Goal: Task Accomplishment & Management: Use online tool/utility

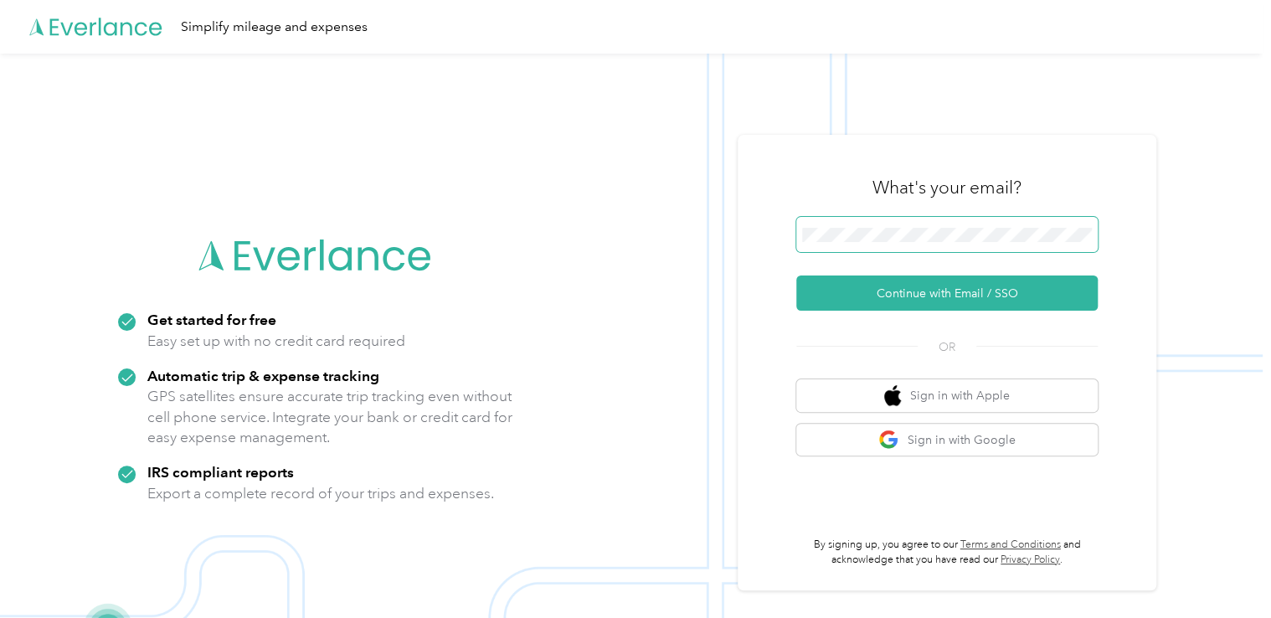
click at [881, 250] on span at bounding box center [946, 234] width 301 height 35
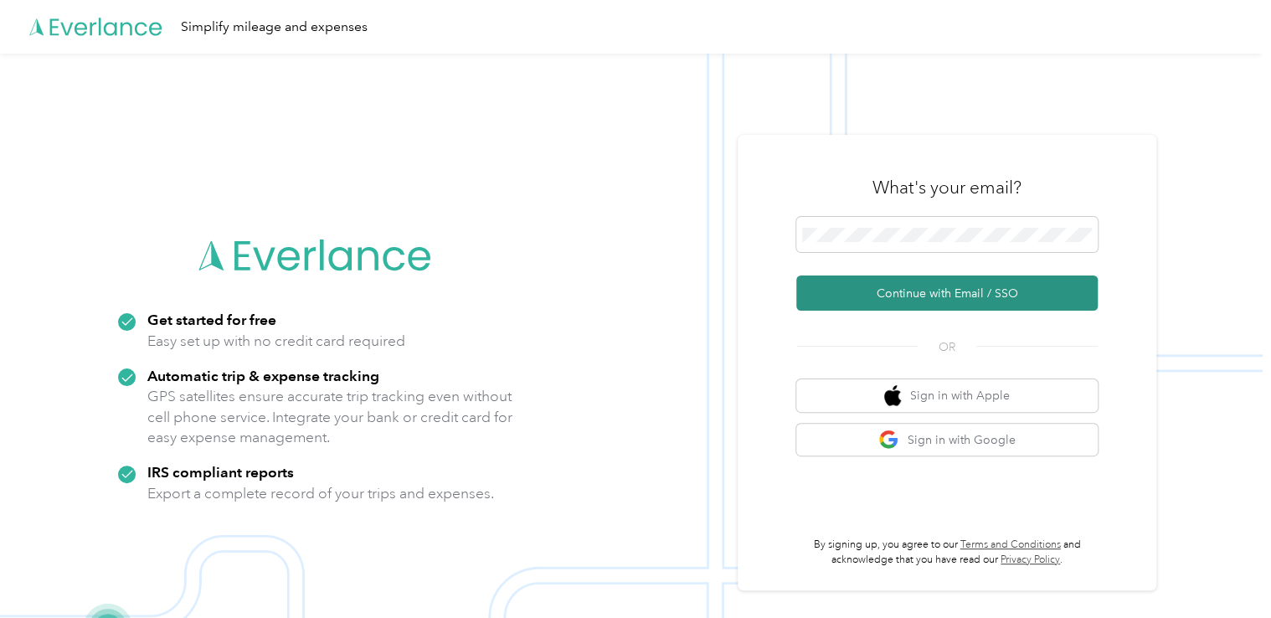
click at [905, 297] on button "Continue with Email / SSO" at bounding box center [946, 293] width 301 height 35
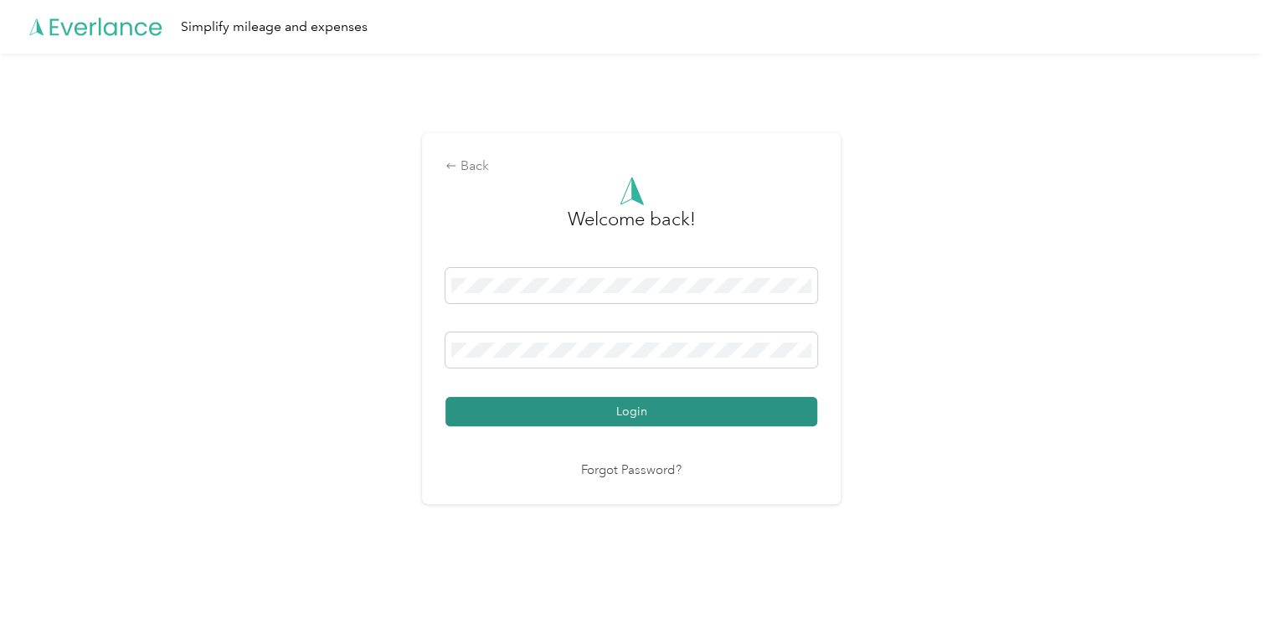
click at [626, 414] on button "Login" at bounding box center [632, 411] width 372 height 29
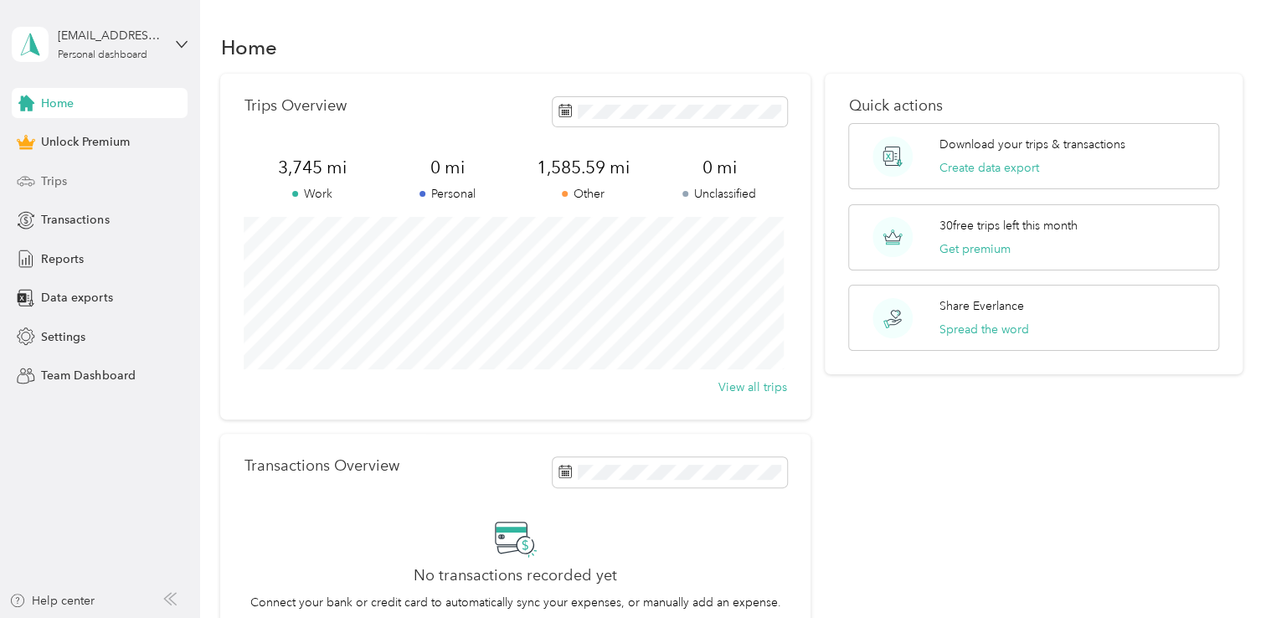
click at [94, 178] on div "Trips" at bounding box center [100, 181] width 176 height 30
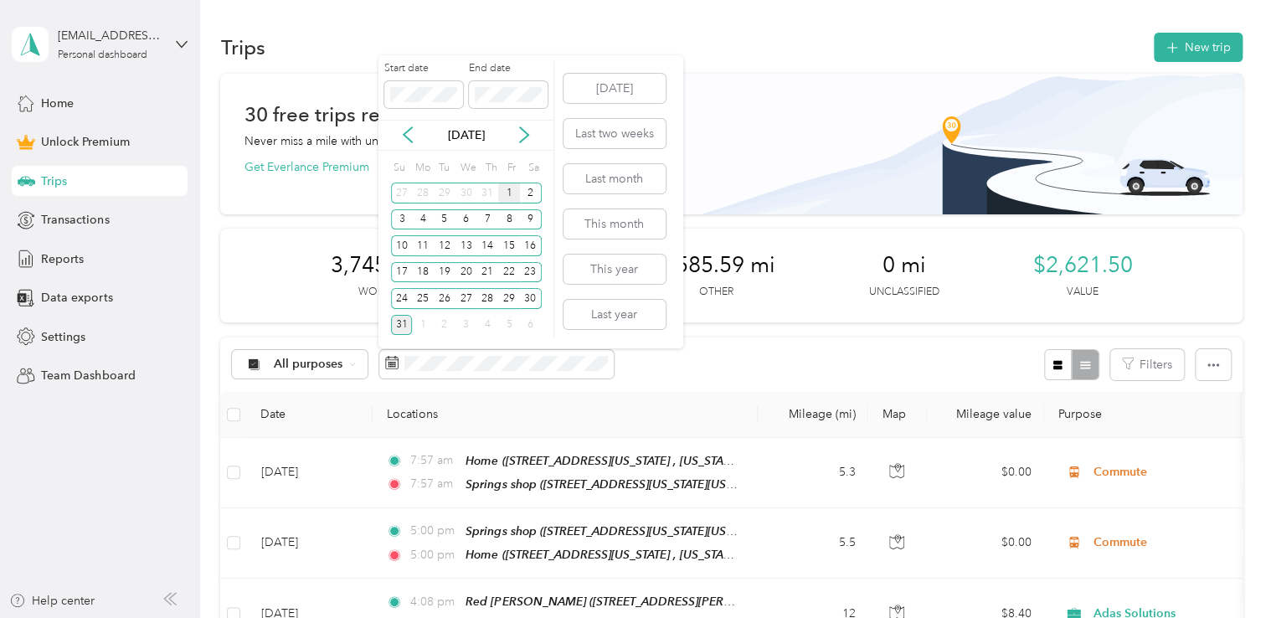
click at [514, 193] on div "1" at bounding box center [509, 193] width 22 height 21
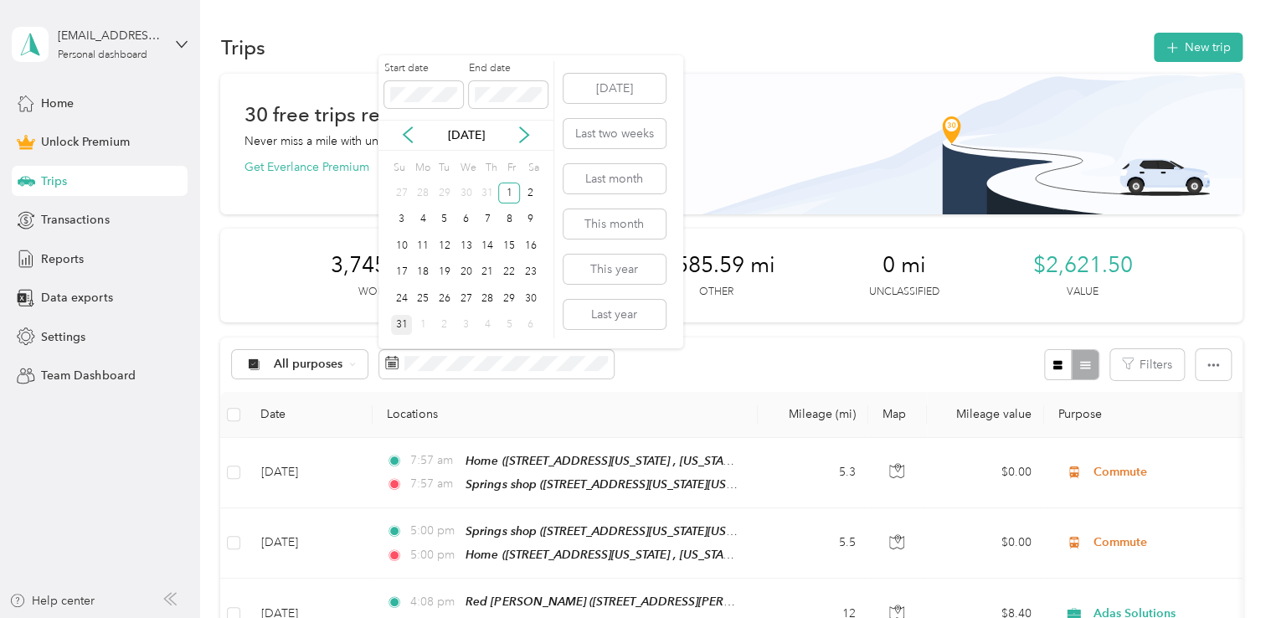
click at [392, 316] on div "31" at bounding box center [402, 325] width 22 height 21
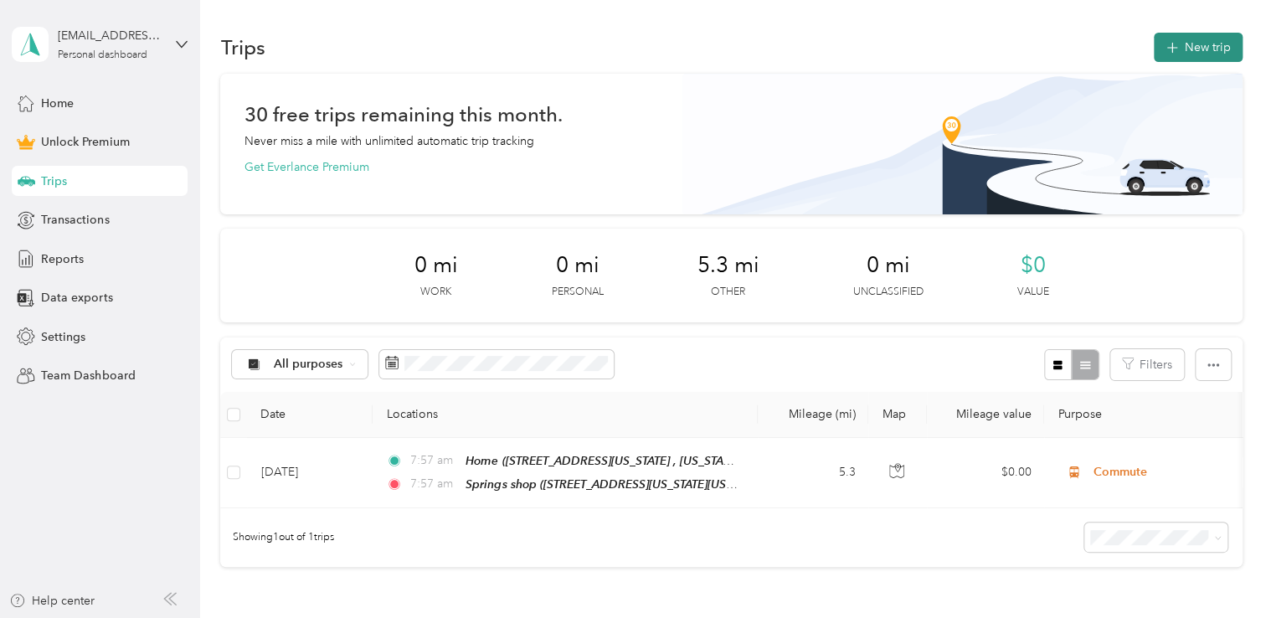
click at [1196, 35] on button "New trip" at bounding box center [1198, 47] width 89 height 29
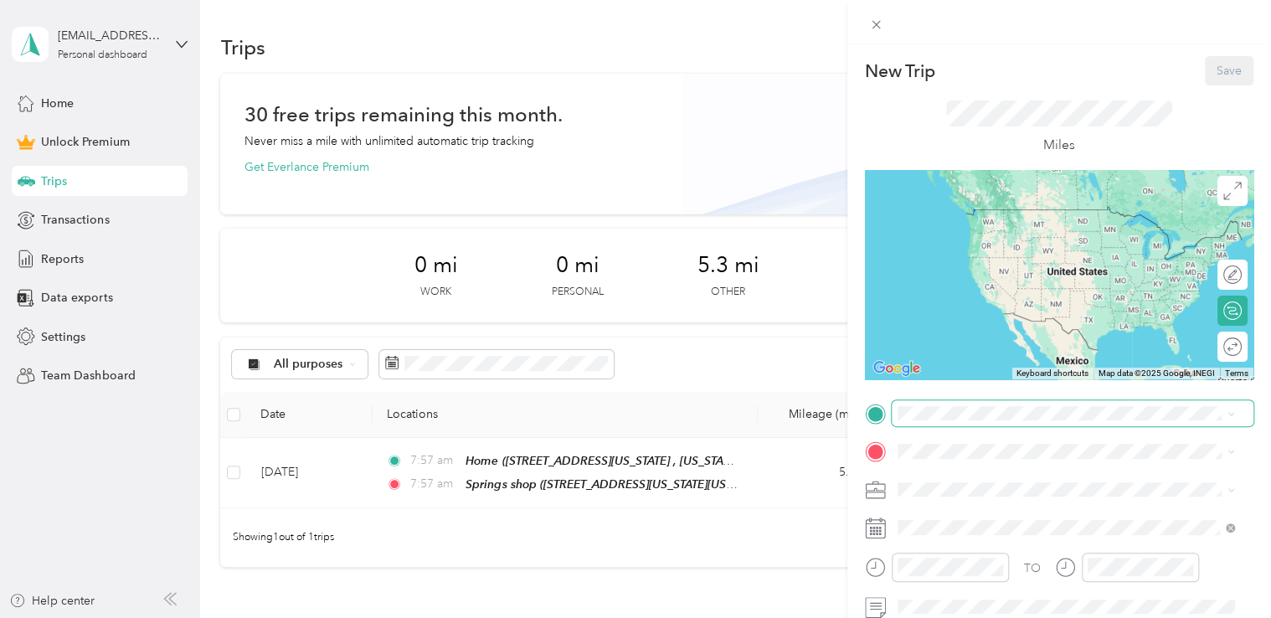
click at [967, 400] on span at bounding box center [1073, 413] width 362 height 27
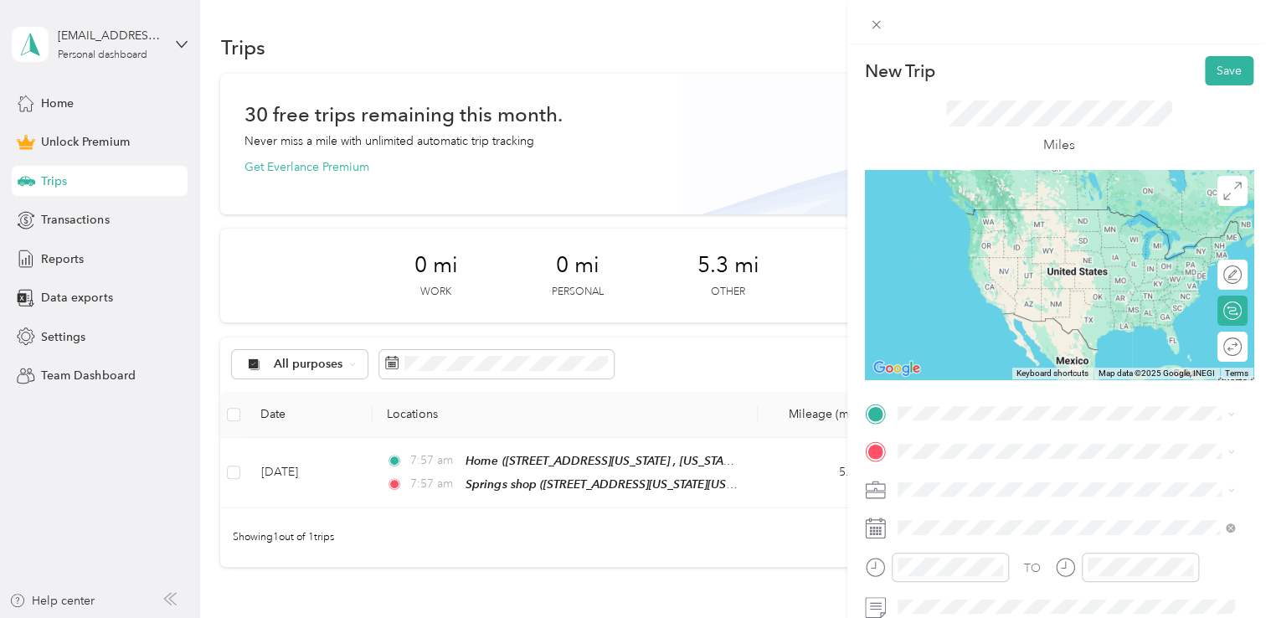
click at [987, 260] on li "Home [STREET_ADDRESS][US_STATE], [US_STATE][GEOGRAPHIC_DATA], [GEOGRAPHIC_DATA]…" at bounding box center [1066, 242] width 349 height 88
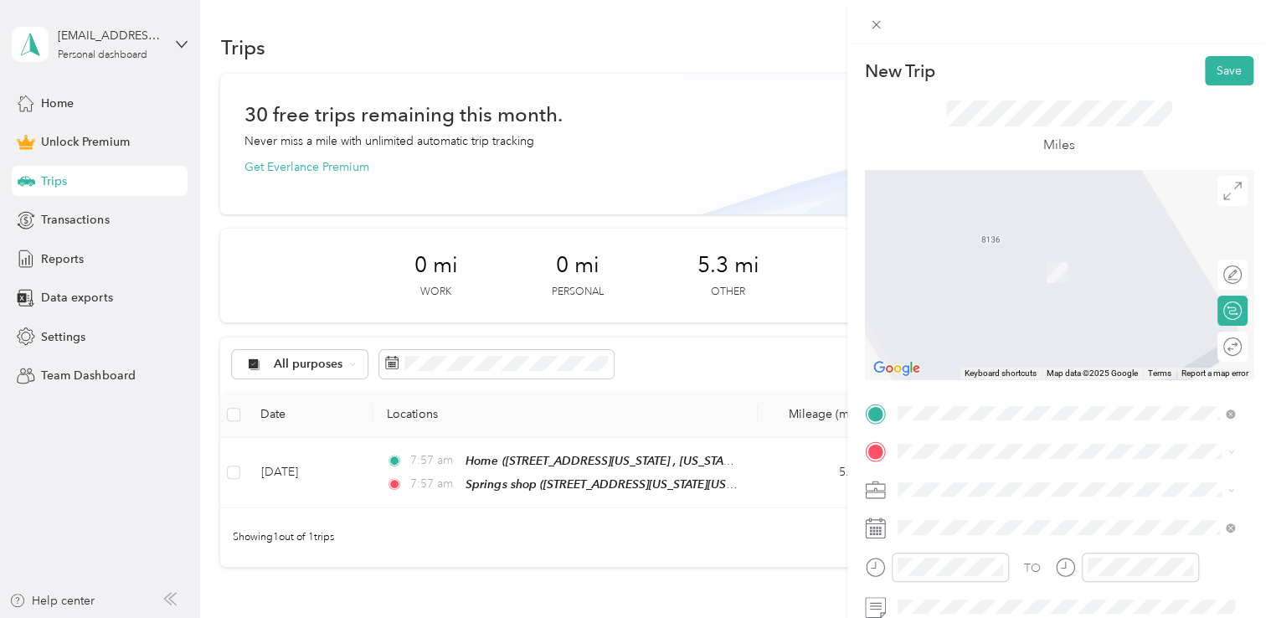
click at [1016, 277] on span "[STREET_ADDRESS][US_STATE][US_STATE]" at bounding box center [1043, 270] width 229 height 14
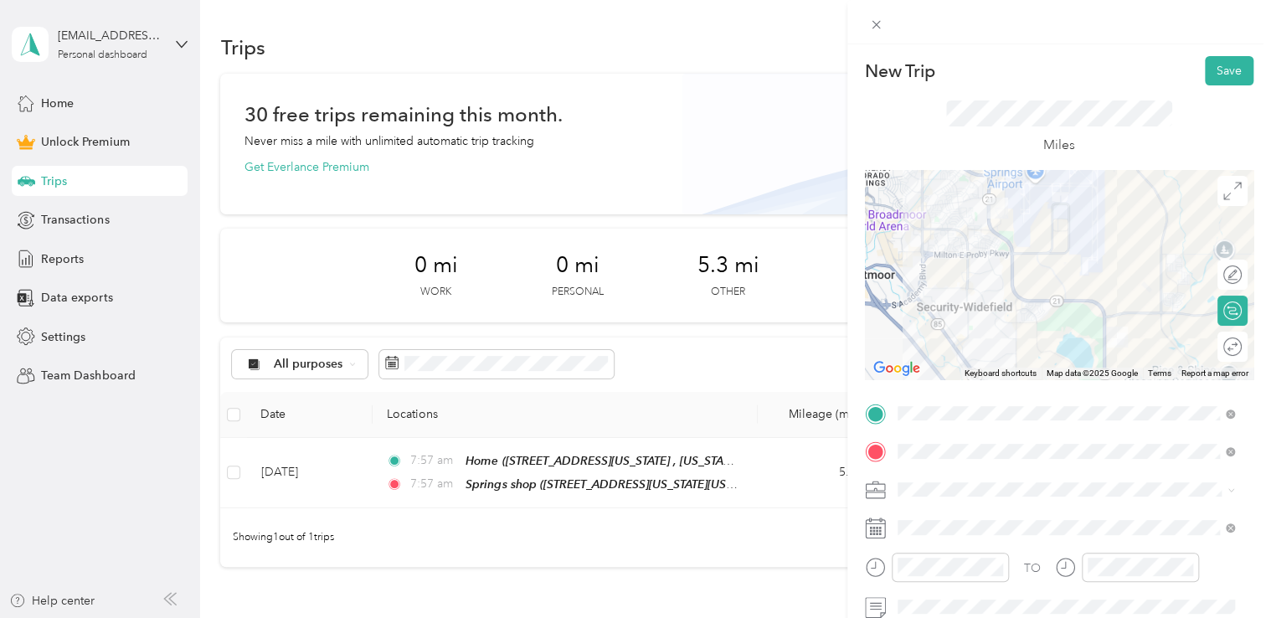
click at [951, 481] on span at bounding box center [1073, 490] width 362 height 27
click at [951, 307] on span "Adas Solutions" at bounding box center [943, 314] width 79 height 14
click at [953, 459] on span "Commute" at bounding box center [930, 460] width 53 height 14
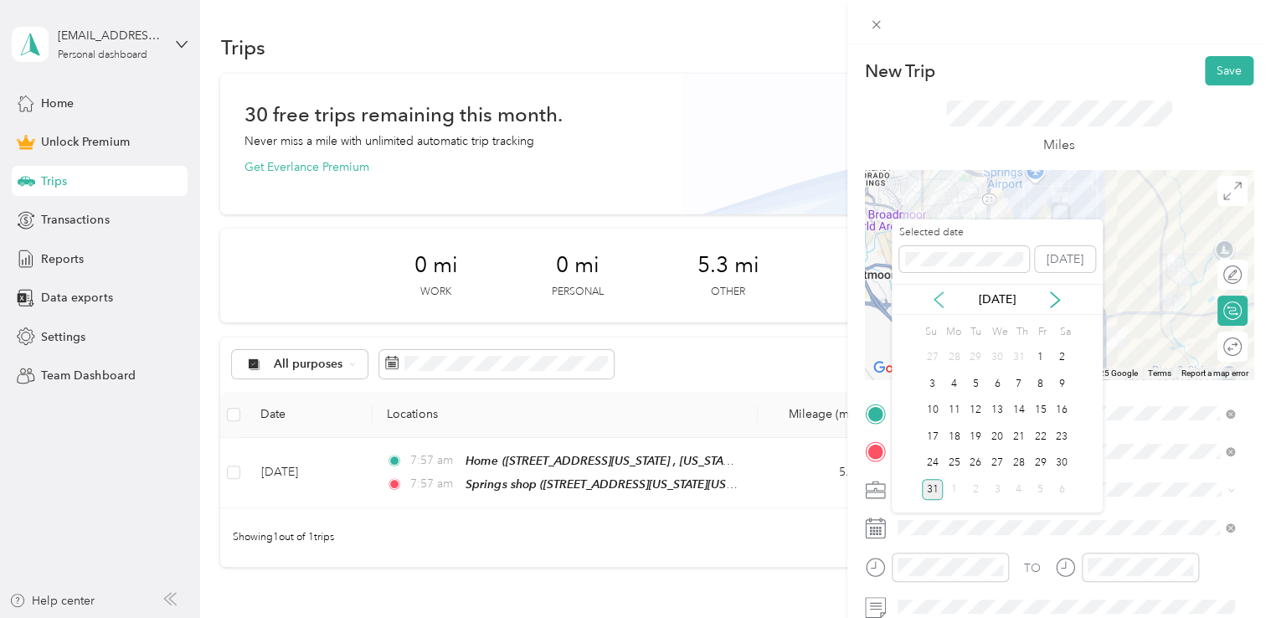
click at [937, 294] on icon at bounding box center [938, 299] width 17 height 17
click at [1059, 300] on icon at bounding box center [1055, 299] width 8 height 15
click at [1034, 353] on div "1" at bounding box center [1040, 358] width 22 height 21
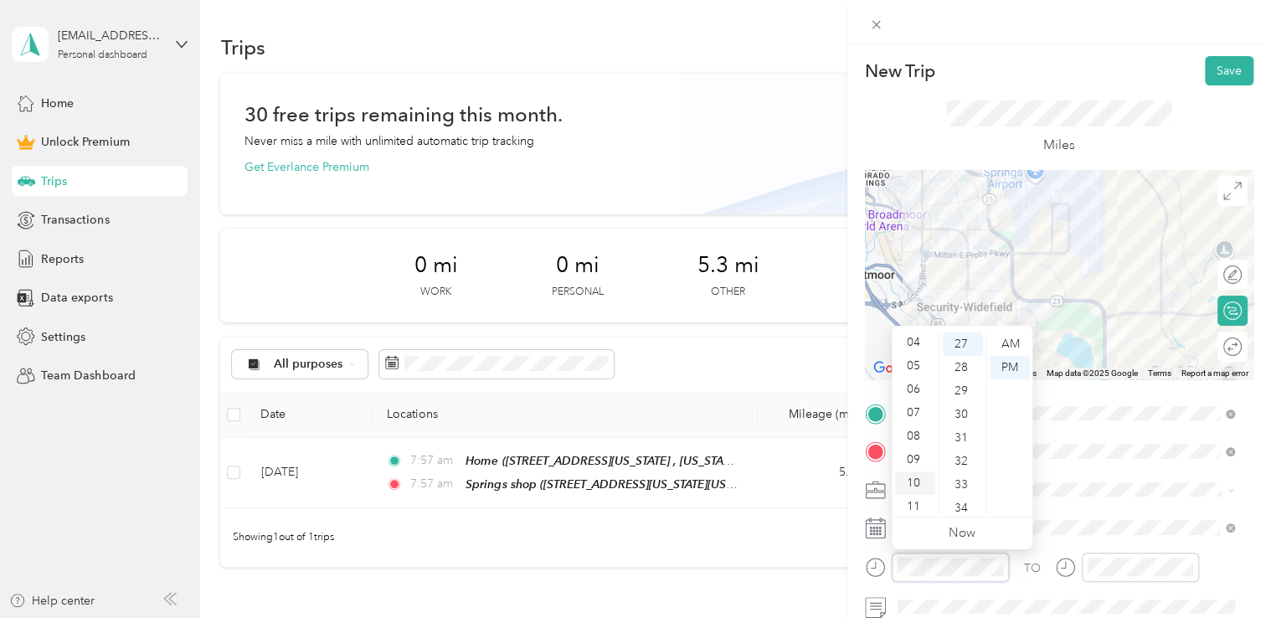
scroll to position [100, 0]
click at [914, 425] on div "08" at bounding box center [915, 431] width 40 height 23
click at [965, 344] on div "00" at bounding box center [963, 343] width 40 height 23
click at [1004, 343] on div "AM" at bounding box center [1010, 343] width 40 height 23
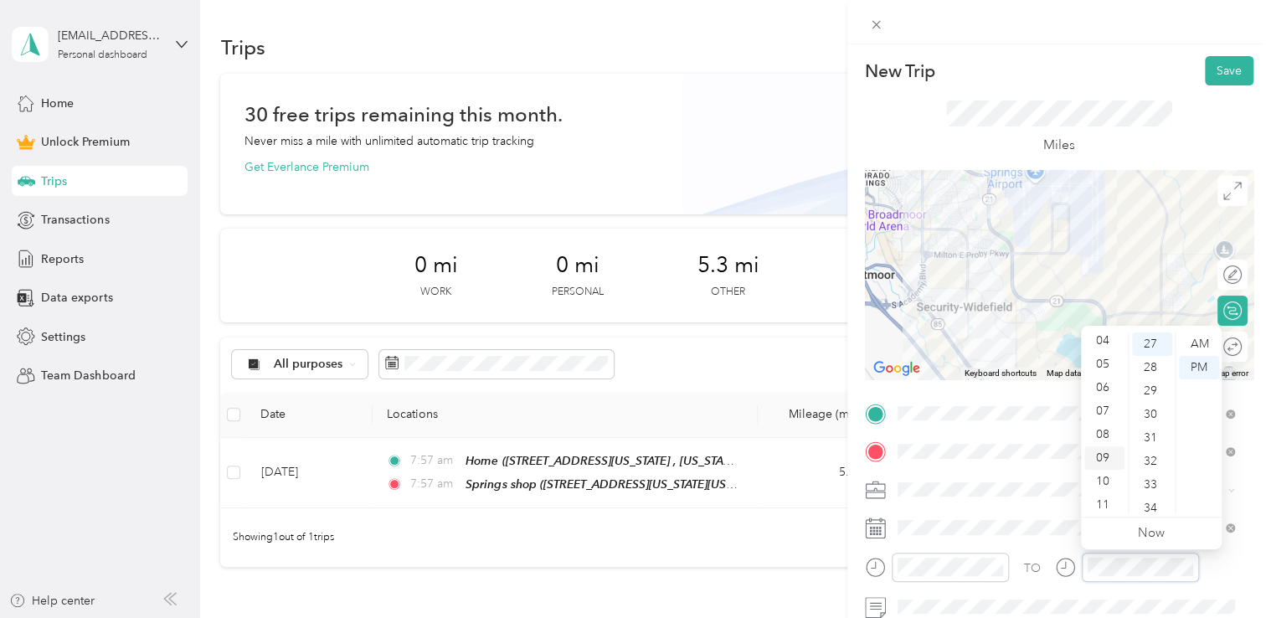
scroll to position [100, 0]
click at [1106, 432] on div "08" at bounding box center [1105, 431] width 40 height 23
click at [1139, 342] on div "00" at bounding box center [1152, 343] width 40 height 23
click at [1187, 340] on div "AM" at bounding box center [1199, 343] width 40 height 23
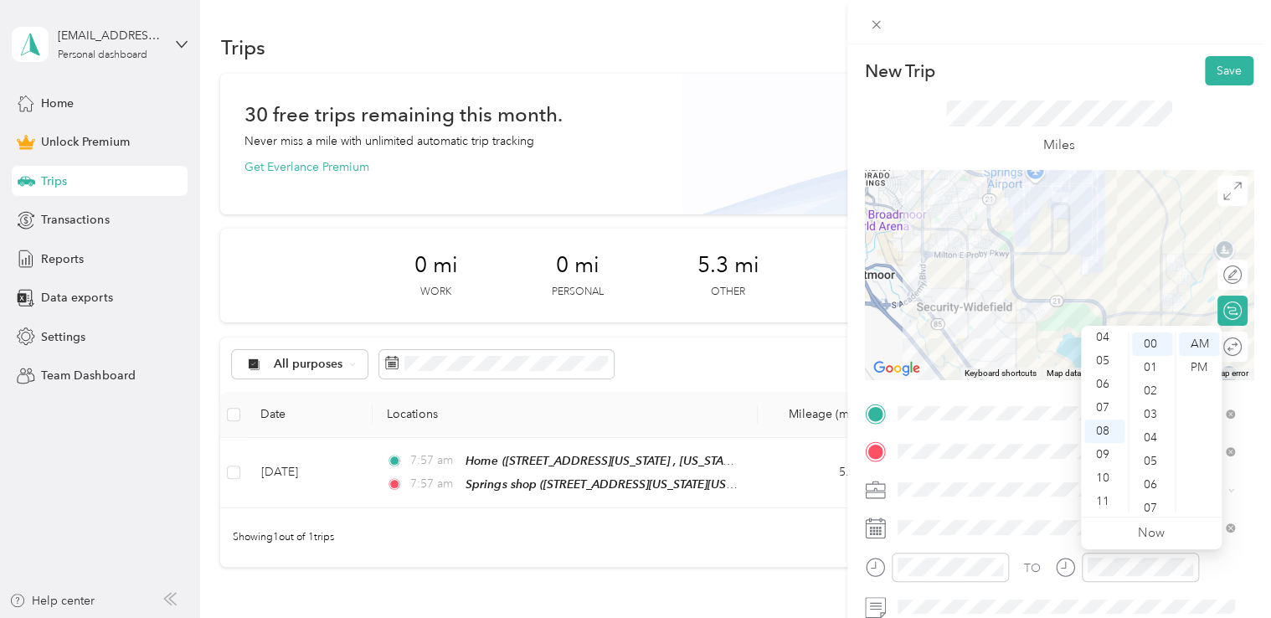
click at [1103, 22] on div at bounding box center [1060, 22] width 424 height 44
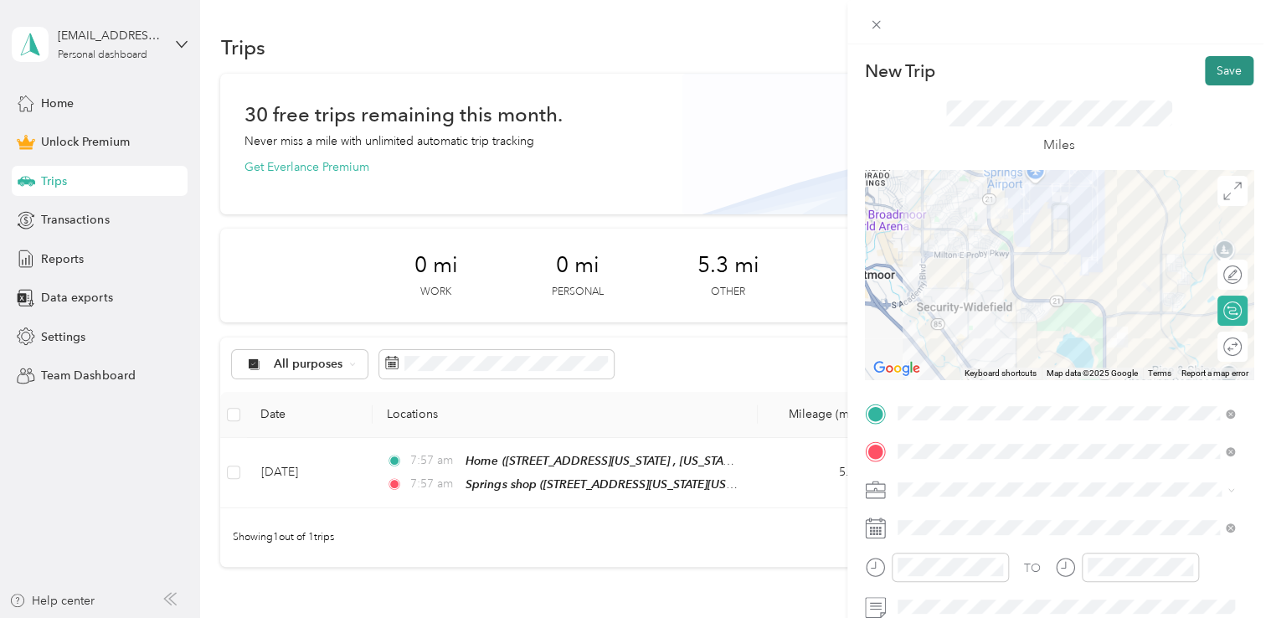
click at [1221, 77] on button "Save" at bounding box center [1229, 70] width 49 height 29
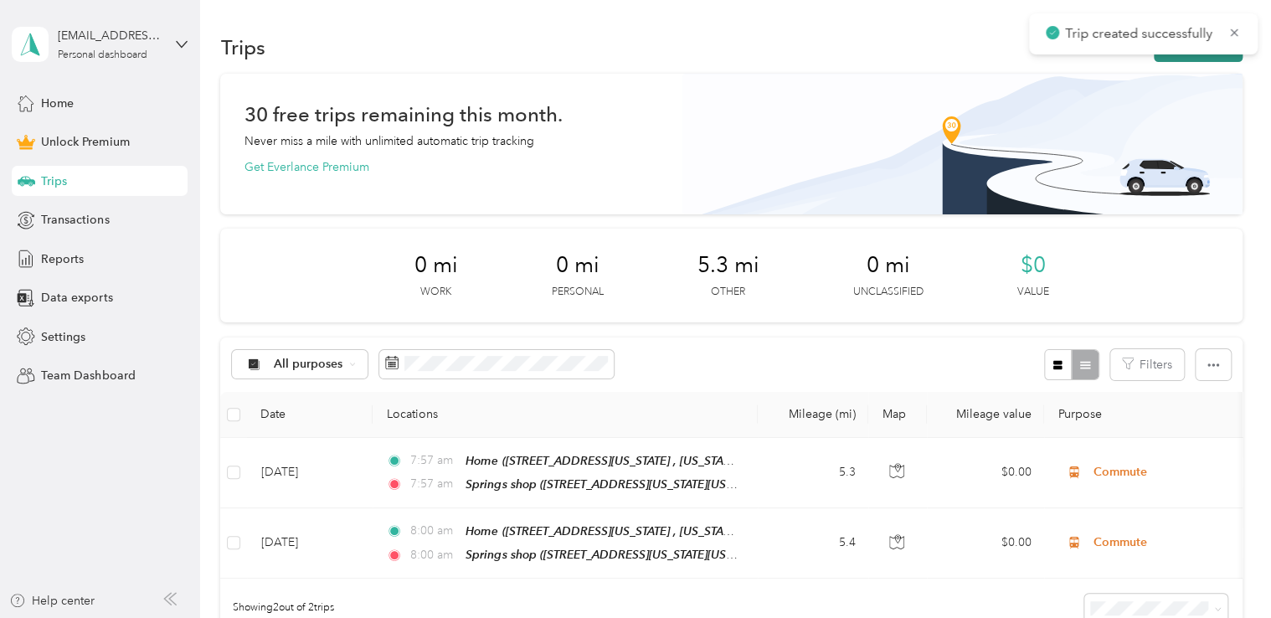
click at [1196, 61] on button "New trip" at bounding box center [1198, 47] width 89 height 29
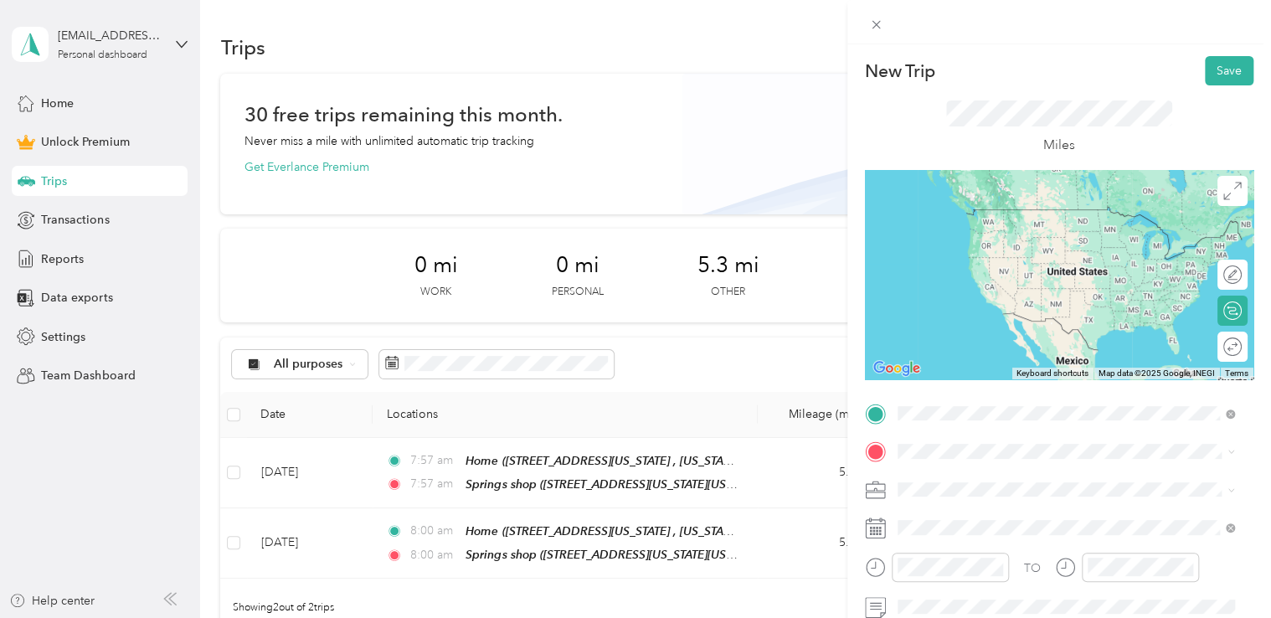
click at [1028, 236] on span "[STREET_ADDRESS][US_STATE][US_STATE]" at bounding box center [1043, 234] width 229 height 14
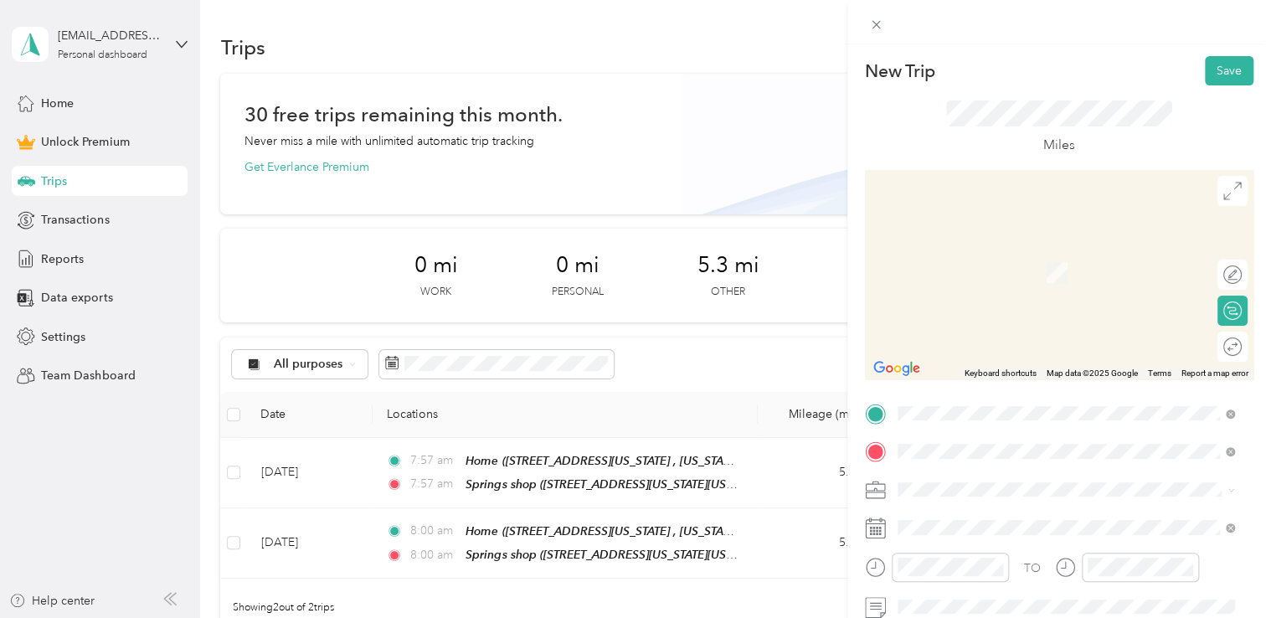
click at [962, 273] on span "[STREET_ADDRESS][US_STATE], [US_STATE][GEOGRAPHIC_DATA], [GEOGRAPHIC_DATA], [GE…" at bounding box center [1054, 289] width 251 height 49
